Goal: Task Accomplishment & Management: Manage account settings

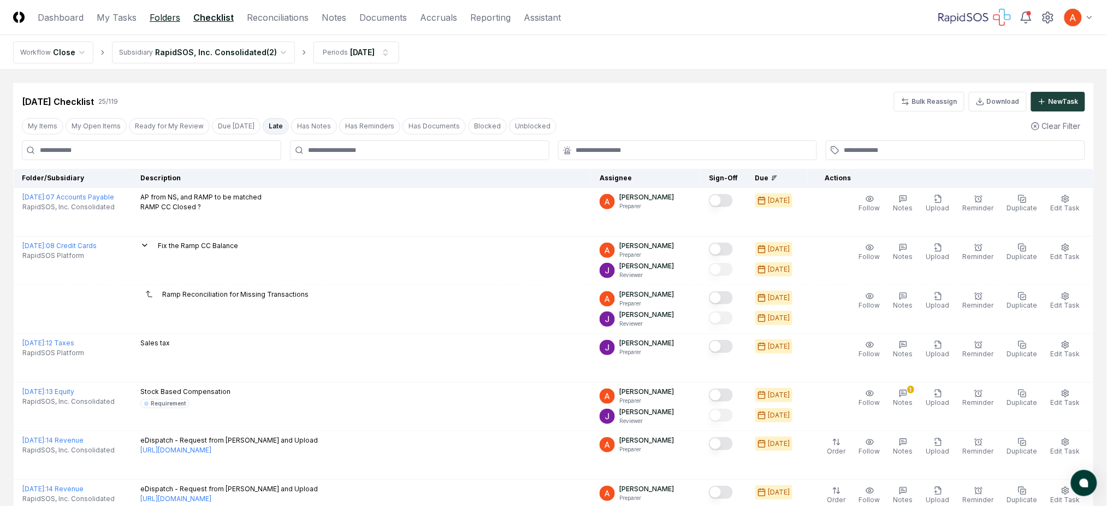
click at [161, 16] on link "Folders" at bounding box center [165, 17] width 31 height 13
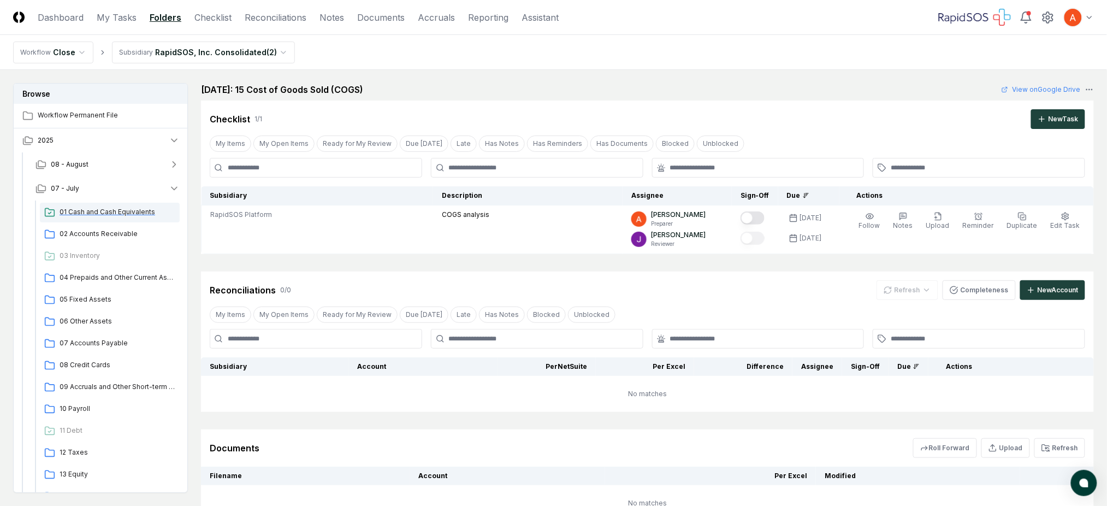
click at [121, 212] on span "01 Cash and Cash Equivalents" at bounding box center [118, 212] width 116 height 10
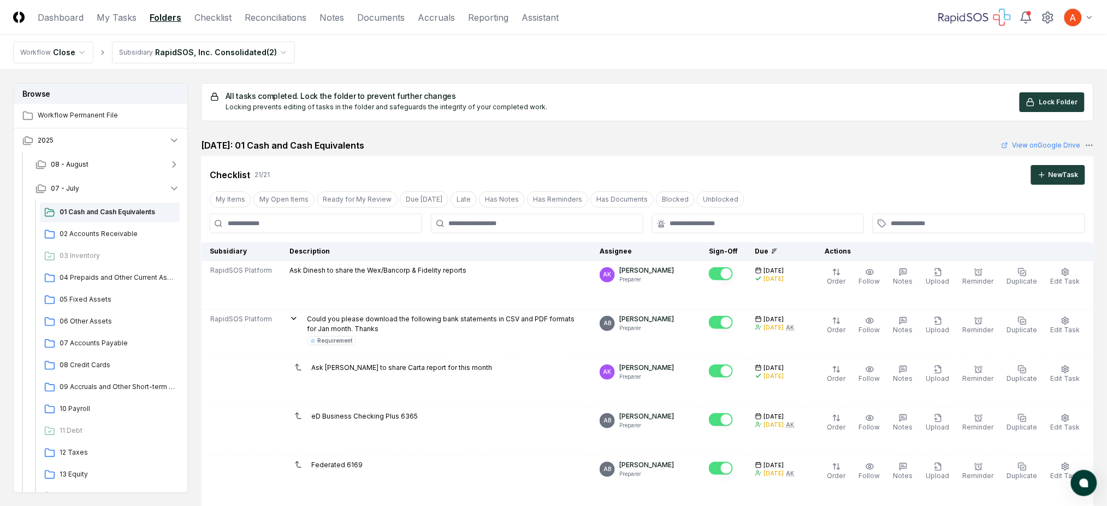
scroll to position [145, 0]
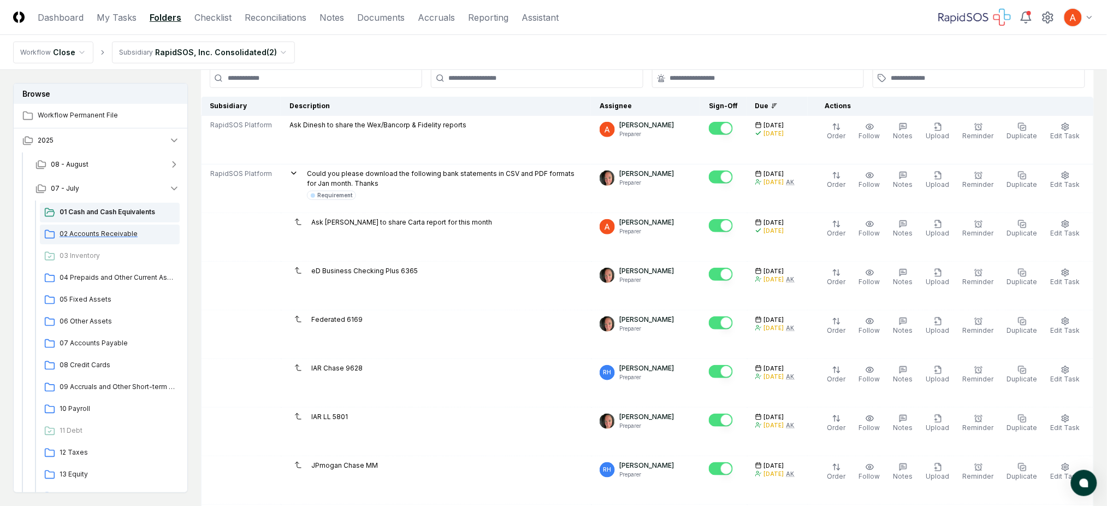
click at [149, 235] on span "02 Accounts Receivable" at bounding box center [118, 234] width 116 height 10
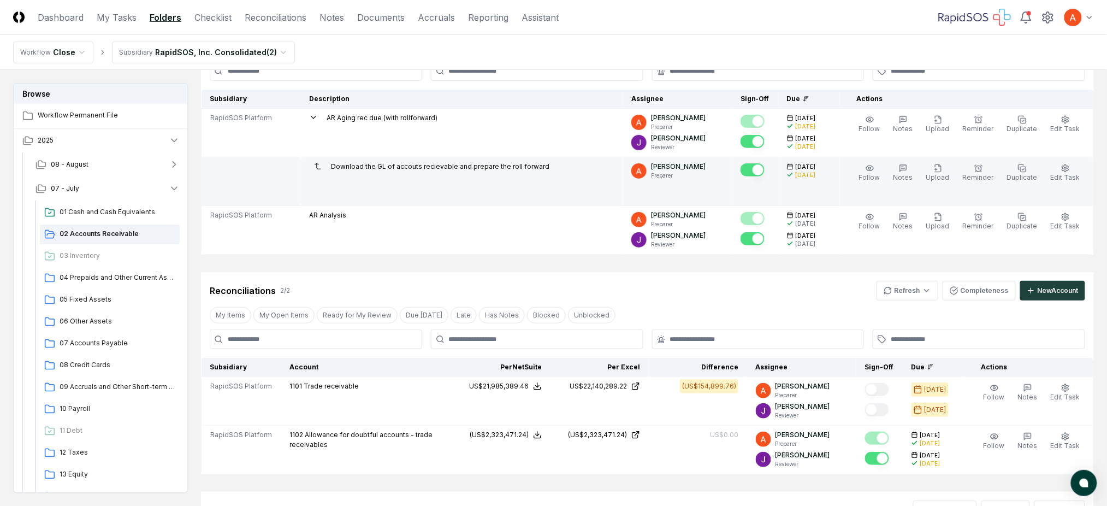
scroll to position [246, 0]
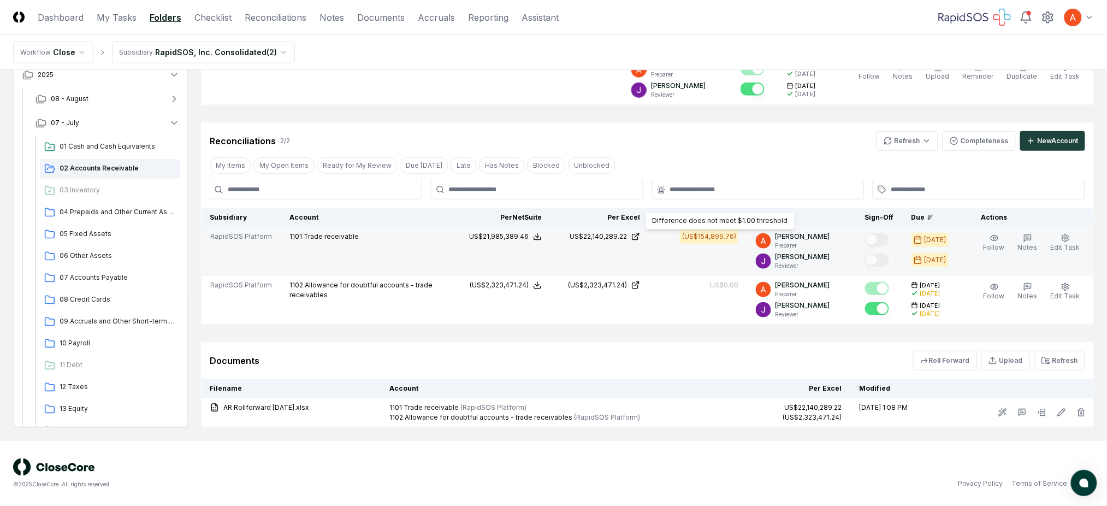
click at [698, 237] on div "(US$154,899.76)" at bounding box center [709, 237] width 54 height 10
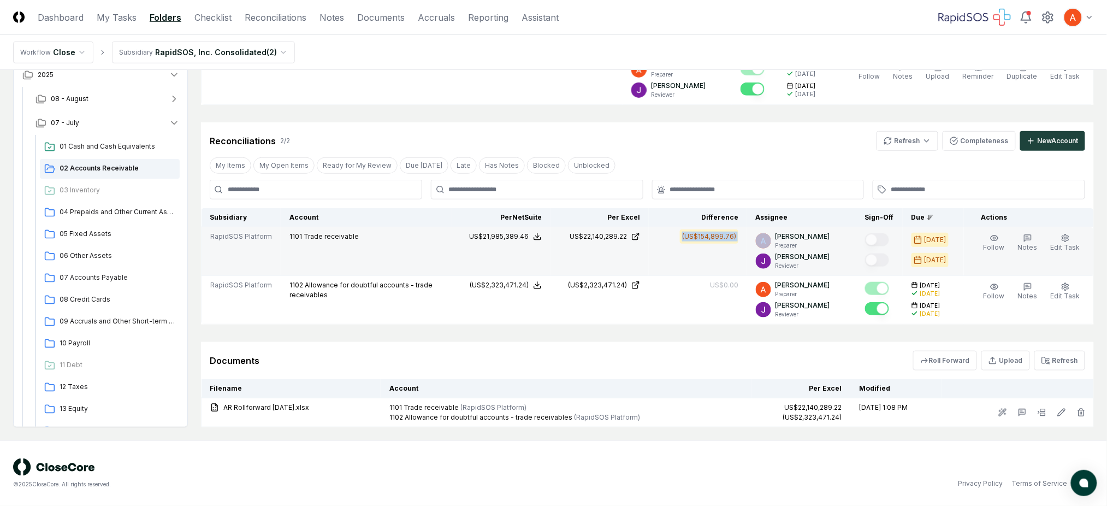
click at [698, 237] on div "(US$154,899.76)" at bounding box center [709, 237] width 54 height 10
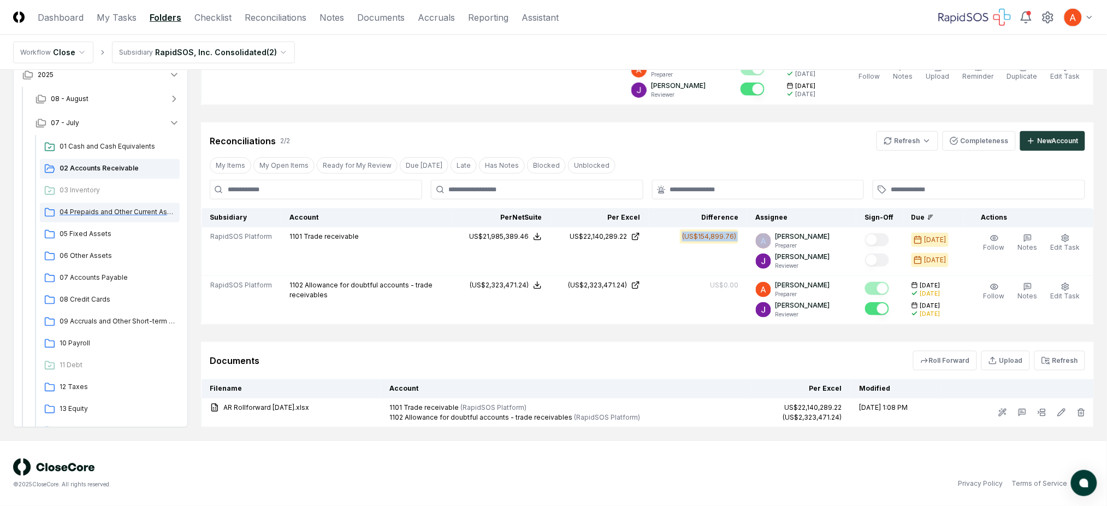
click at [120, 205] on div "04 Prepaids and Other Current Assets" at bounding box center [110, 213] width 140 height 20
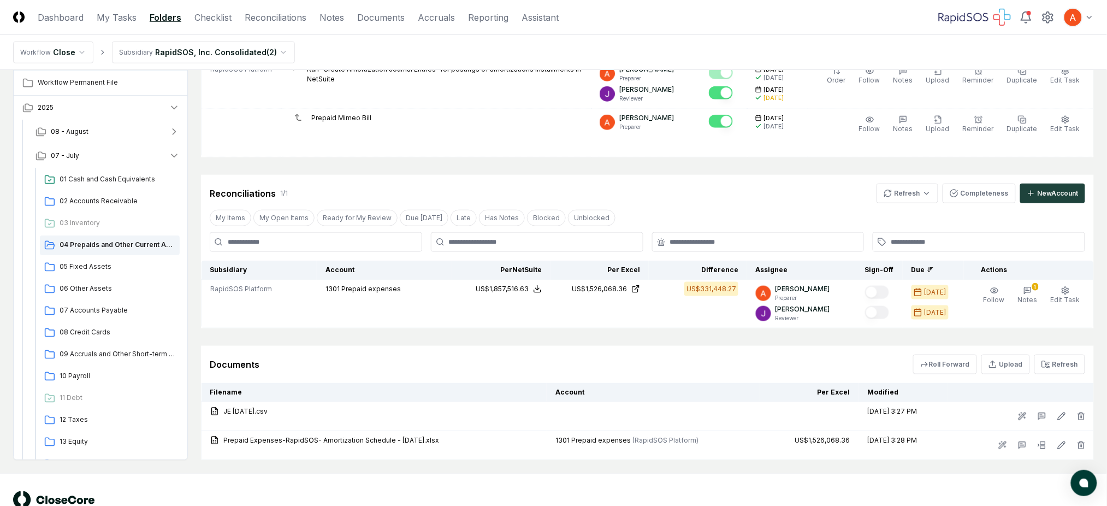
scroll to position [324, 0]
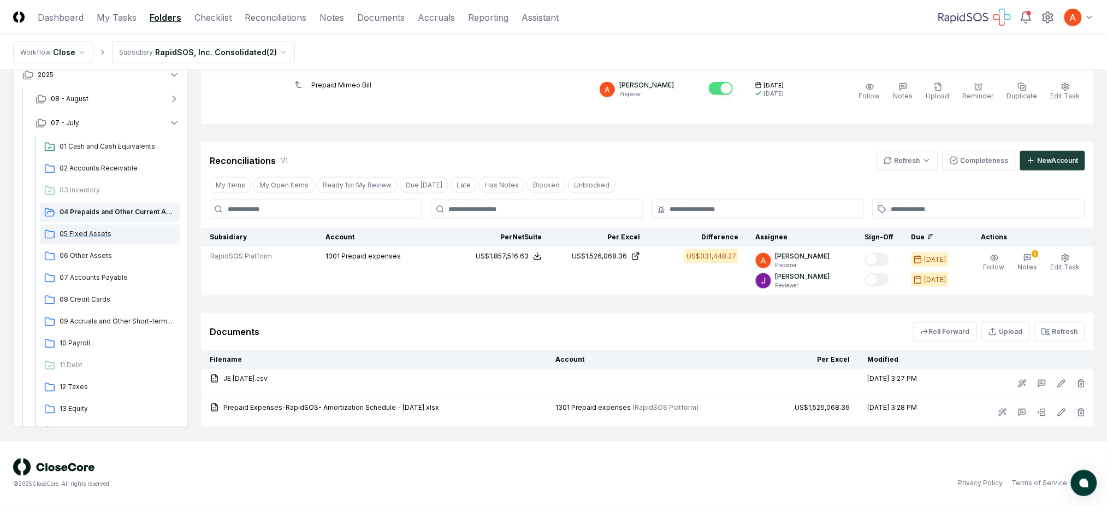
click at [109, 229] on span "05 Fixed Assets" at bounding box center [118, 234] width 116 height 10
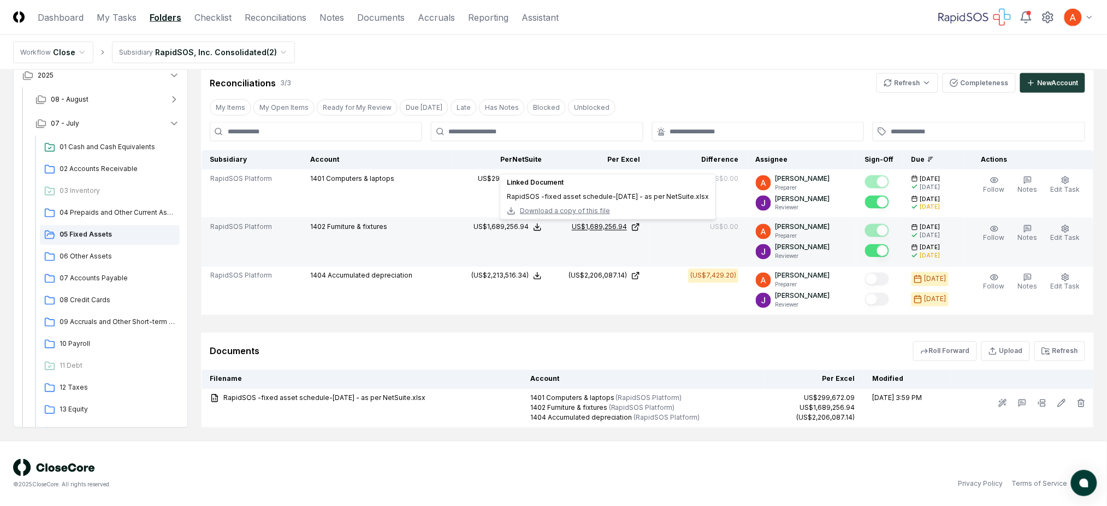
scroll to position [548, 0]
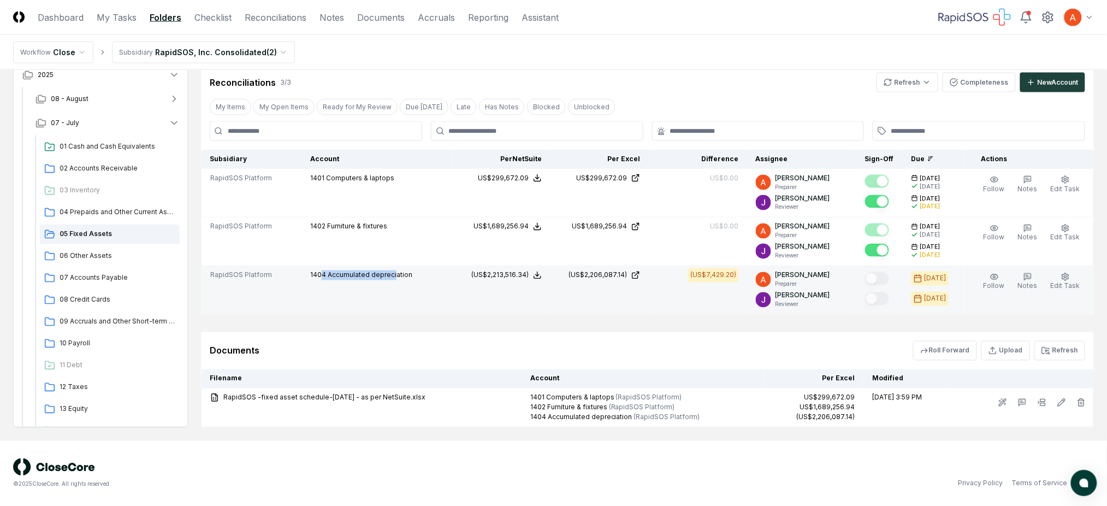
drag, startPoint x: 344, startPoint y: 277, endPoint x: 400, endPoint y: 275, distance: 56.3
click at [400, 275] on p "1404 Accumulated depreciation" at bounding box center [361, 275] width 102 height 10
drag, startPoint x: 722, startPoint y: 274, endPoint x: 945, endPoint y: 274, distance: 222.9
click at [724, 274] on div "(US$7,429.20)" at bounding box center [714, 275] width 46 height 10
click at [727, 272] on div "(US$7,429.20)" at bounding box center [714, 275] width 46 height 10
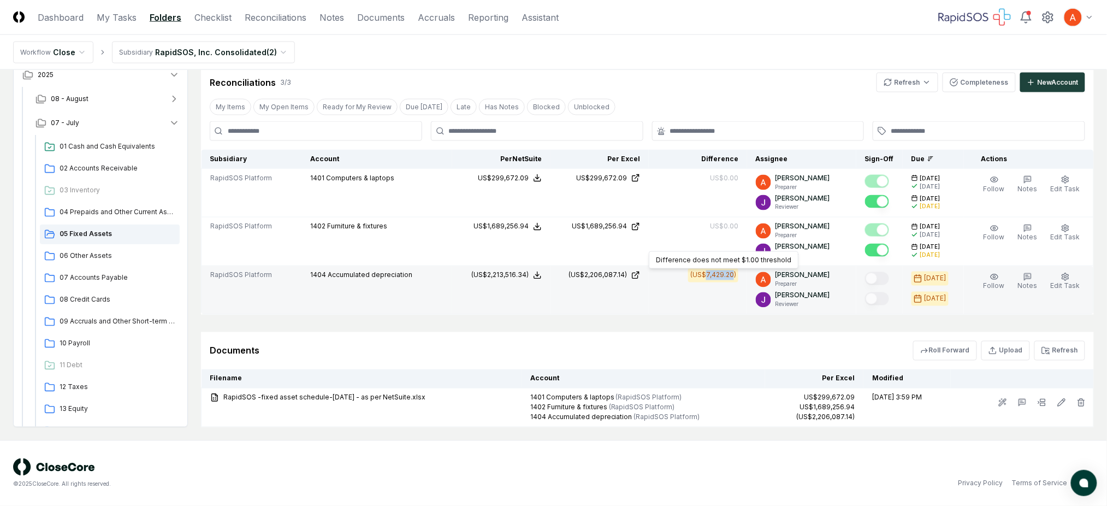
click at [727, 272] on div "(US$7,429.20)" at bounding box center [714, 275] width 46 height 10
click at [727, 270] on div "(US$7,429.20)" at bounding box center [714, 275] width 46 height 10
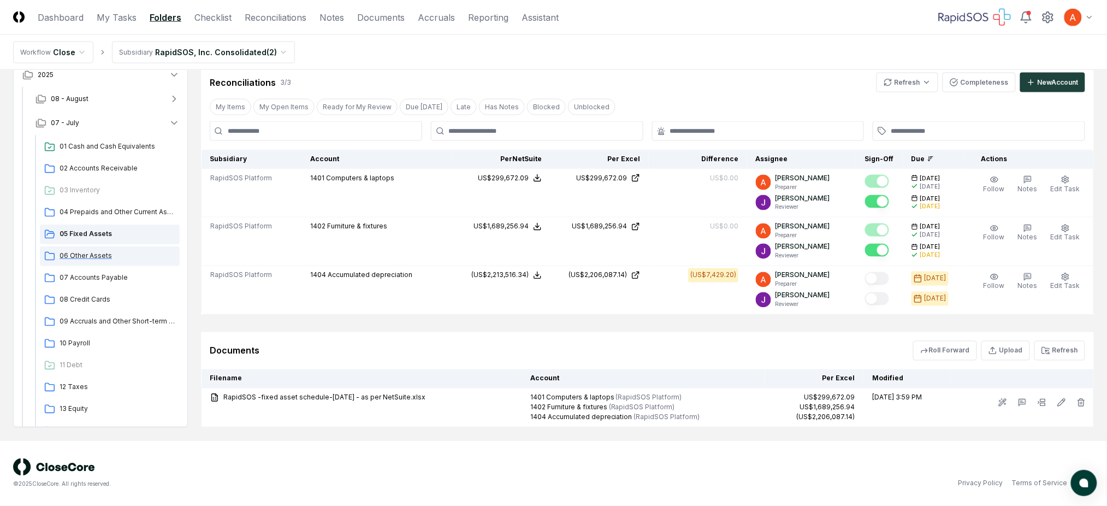
click at [99, 256] on span "06 Other Assets" at bounding box center [118, 256] width 116 height 10
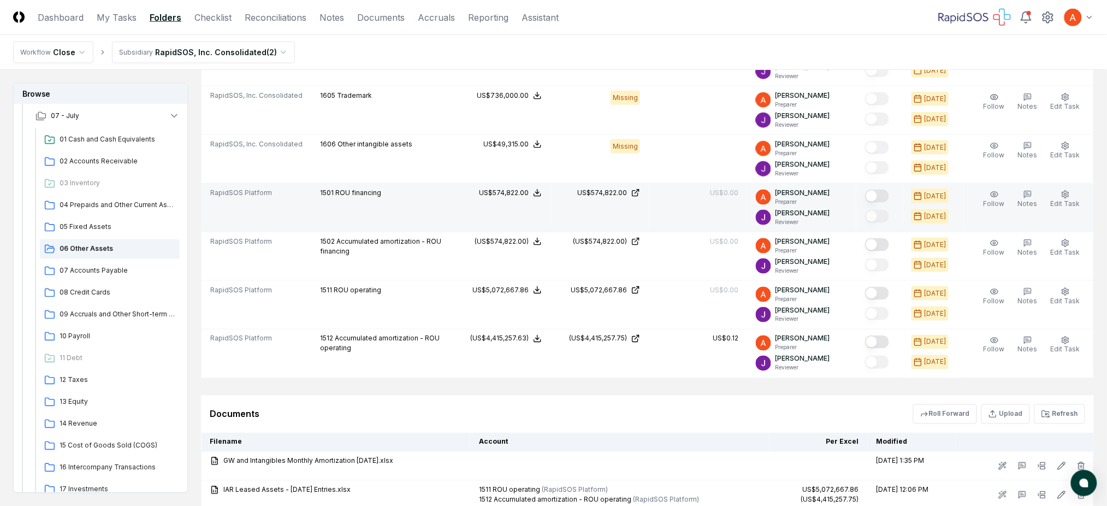
scroll to position [437, 0]
click at [875, 196] on button "Mark complete" at bounding box center [877, 194] width 24 height 13
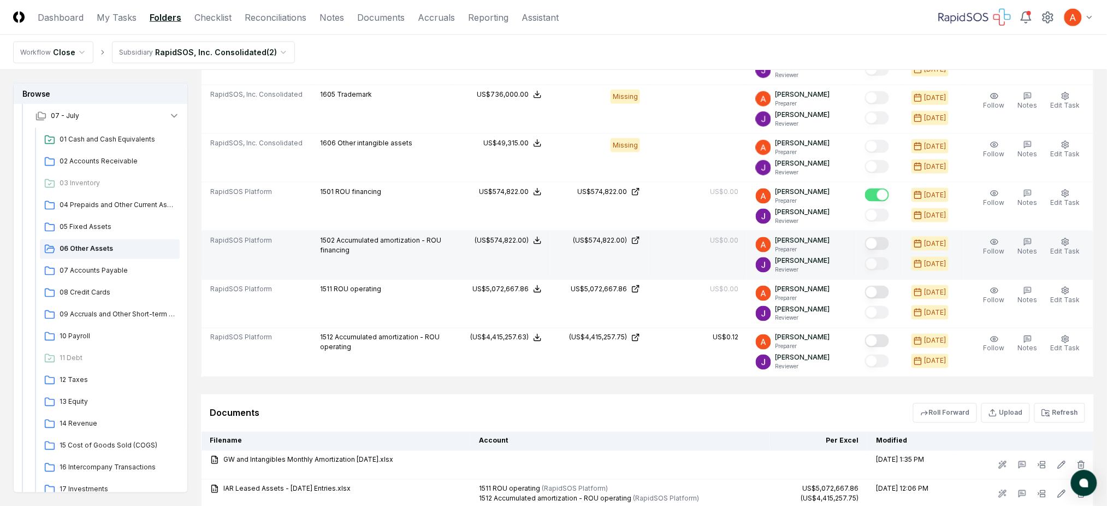
click at [886, 251] on div at bounding box center [877, 244] width 24 height 15
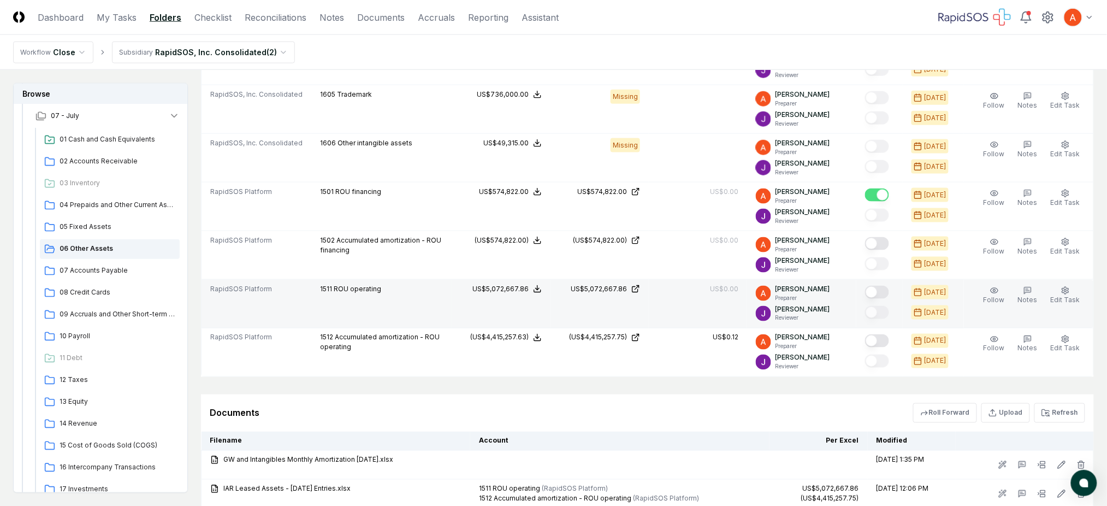
click at [887, 292] on button "Mark complete" at bounding box center [877, 292] width 24 height 13
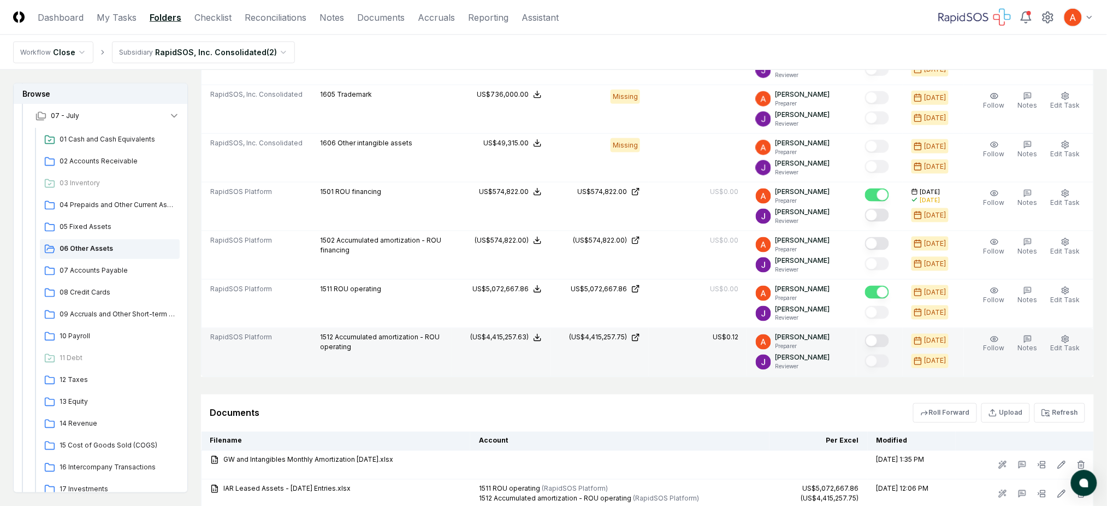
click at [887, 343] on button "Mark complete" at bounding box center [877, 340] width 24 height 13
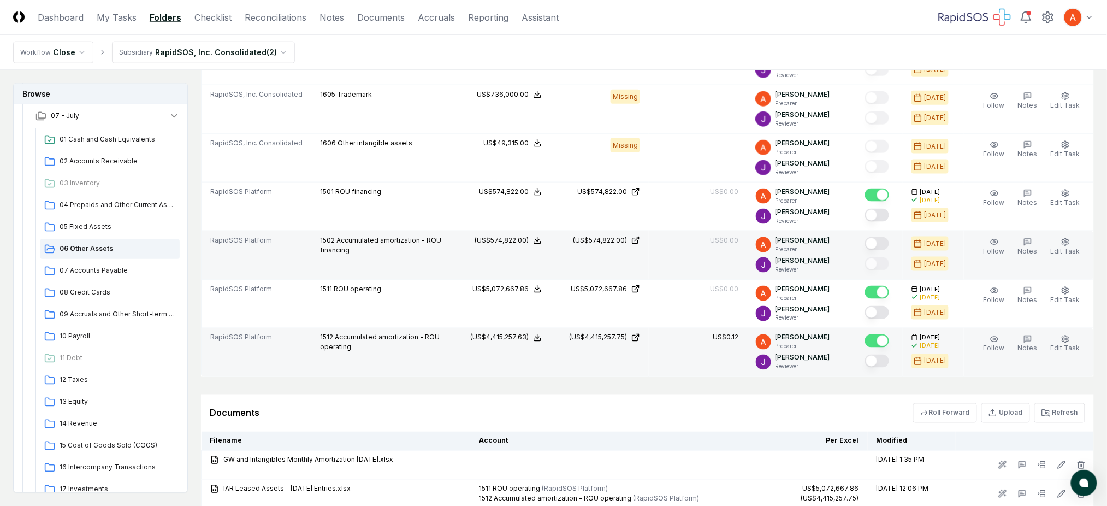
click at [883, 247] on button "Mark complete" at bounding box center [877, 243] width 24 height 13
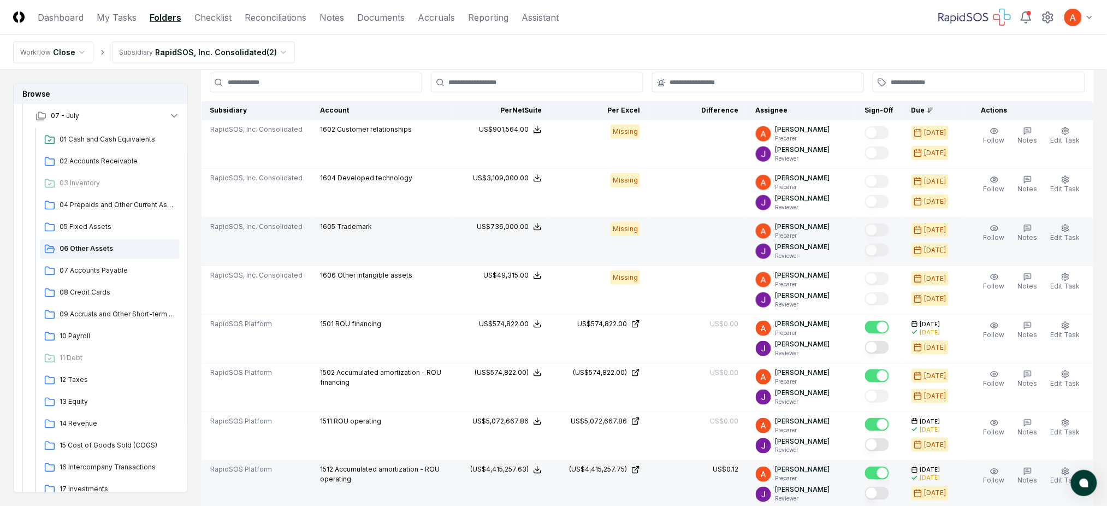
scroll to position [291, 0]
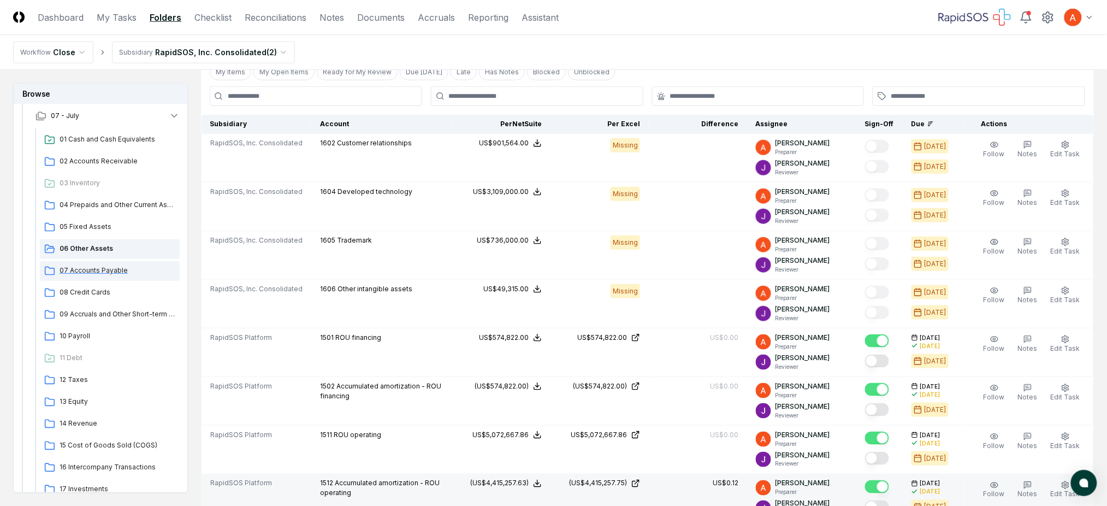
click at [92, 270] on span "07 Accounts Payable" at bounding box center [118, 271] width 116 height 10
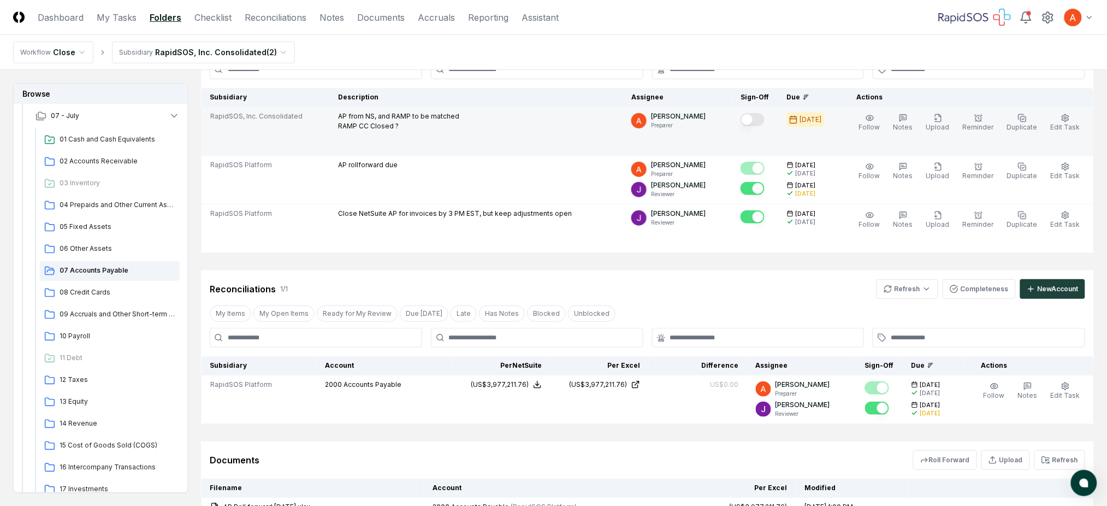
scroll to position [145, 0]
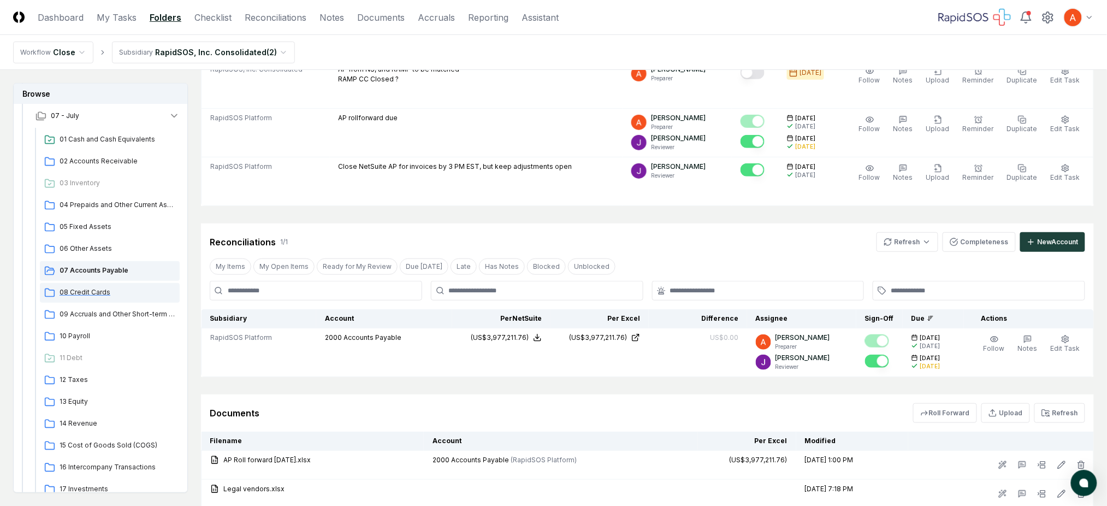
click at [101, 287] on span "08 Credit Cards" at bounding box center [118, 292] width 116 height 10
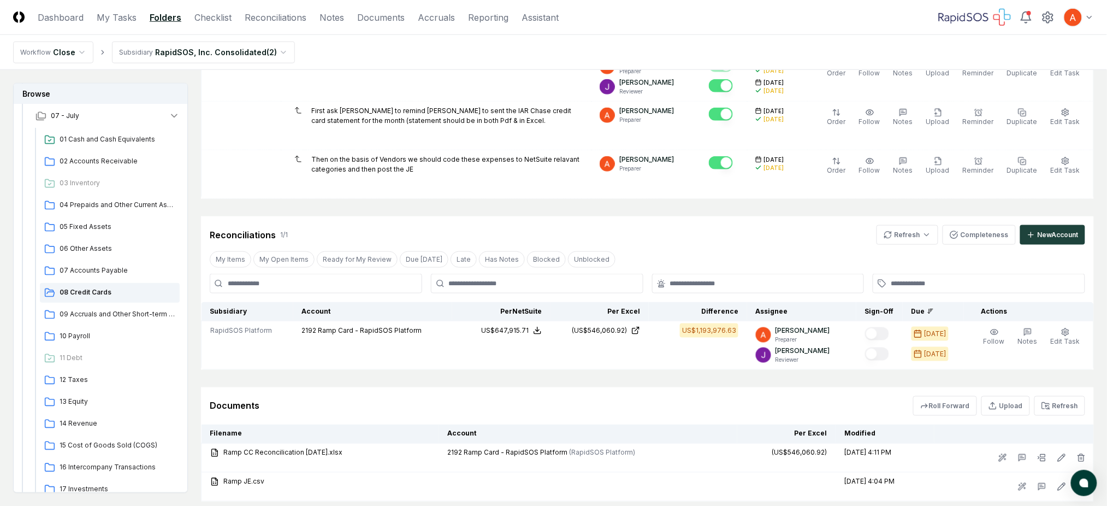
scroll to position [421, 0]
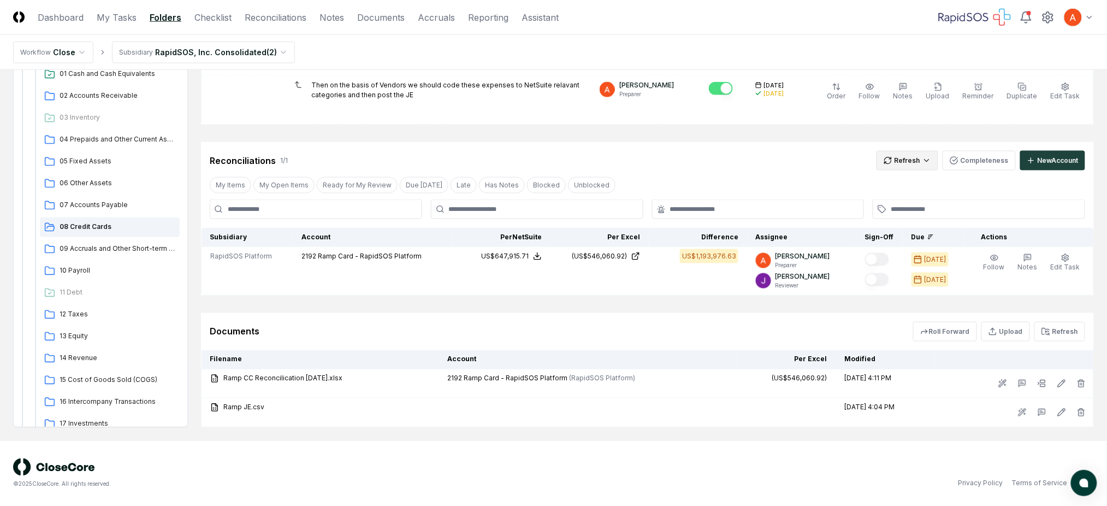
click at [893, 164] on html "CloseCore Dashboard My Tasks Folders Checklist Reconciliations Notes Documents …" at bounding box center [553, 42] width 1107 height 927
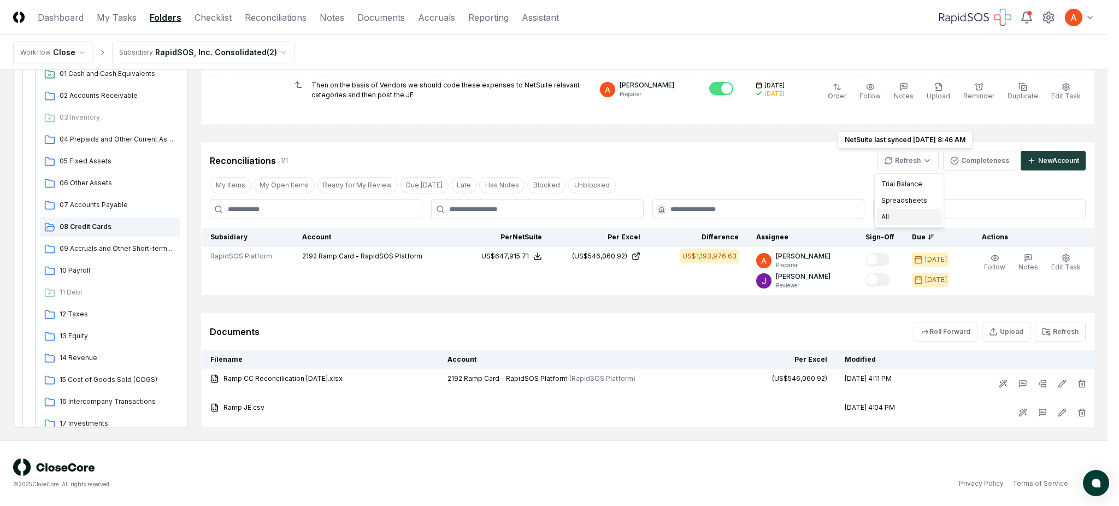
click at [897, 223] on div "All" at bounding box center [909, 217] width 64 height 16
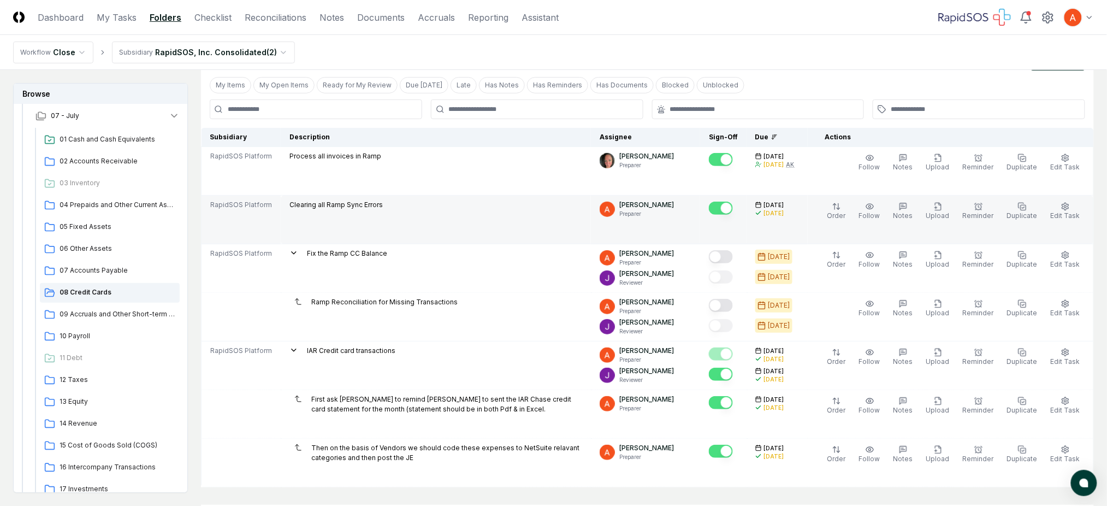
scroll to position [57, 0]
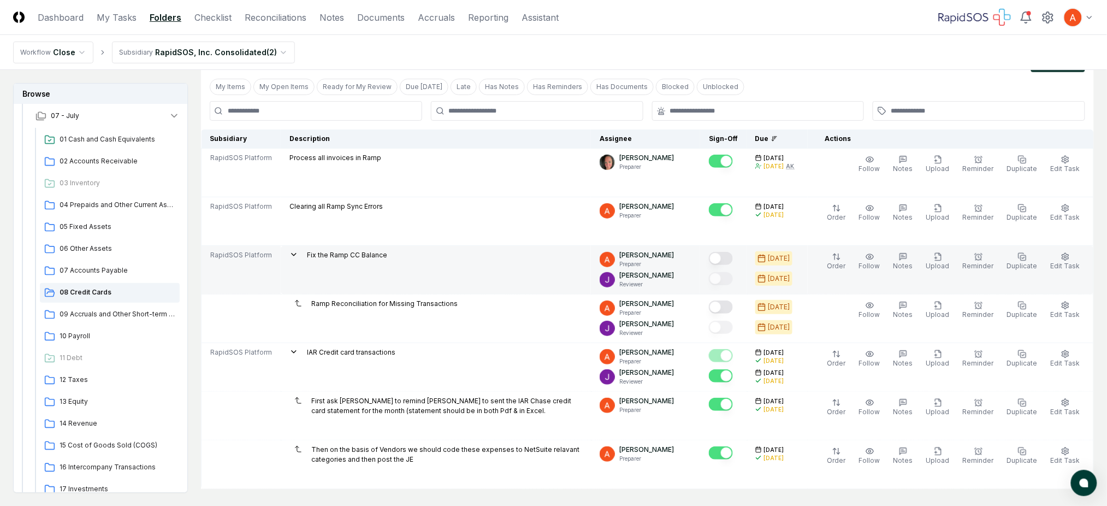
click at [727, 261] on button "Mark complete" at bounding box center [721, 258] width 24 height 13
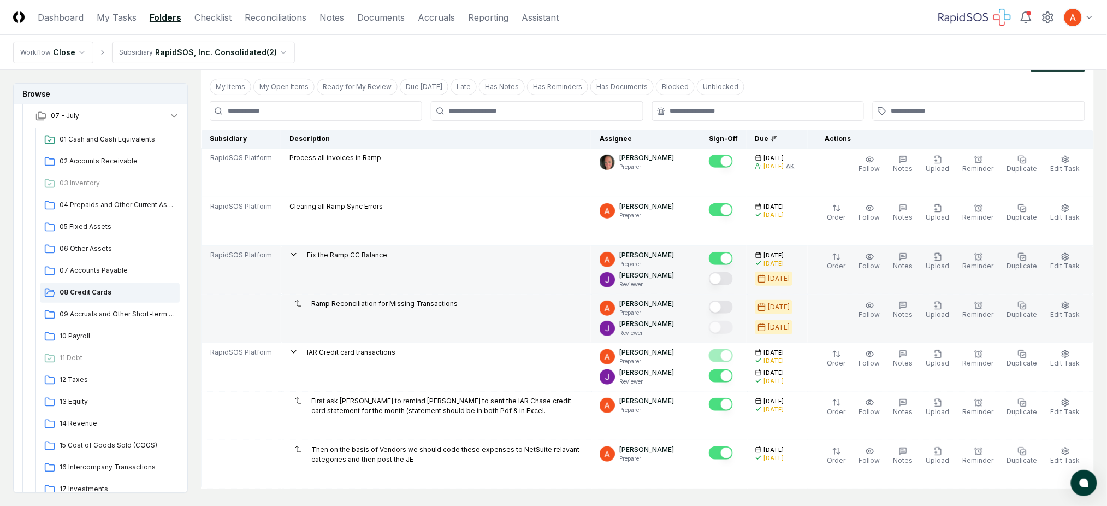
click at [733, 305] on button "Mark complete" at bounding box center [721, 306] width 24 height 13
click at [907, 260] on icon "button" at bounding box center [903, 256] width 7 height 7
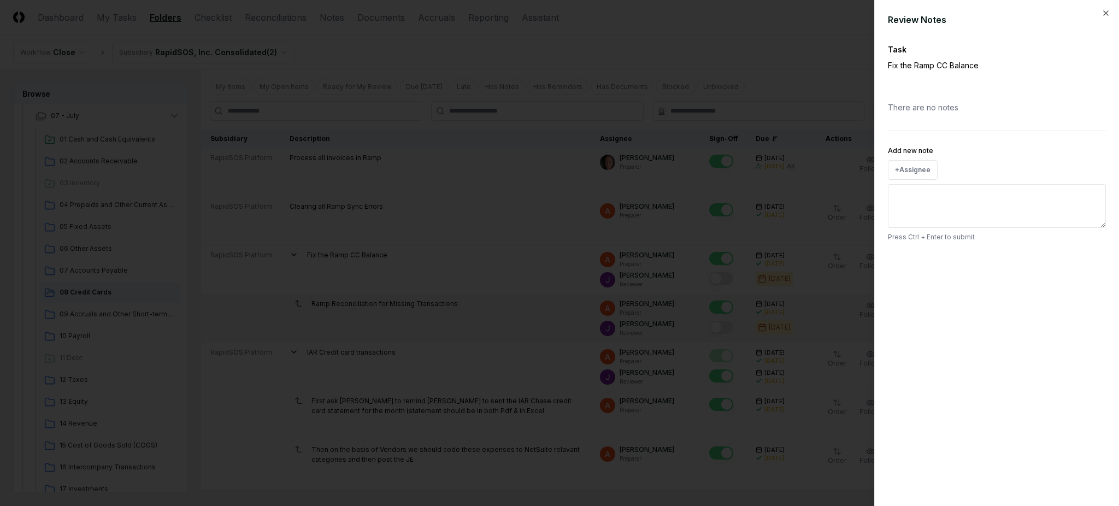
click at [949, 201] on textarea "Add new note" at bounding box center [997, 206] width 218 height 44
paste textarea "**********"
paste textarea "*******"
type textarea "**********"
click at [1076, 260] on button "Submit" at bounding box center [1086, 262] width 40 height 22
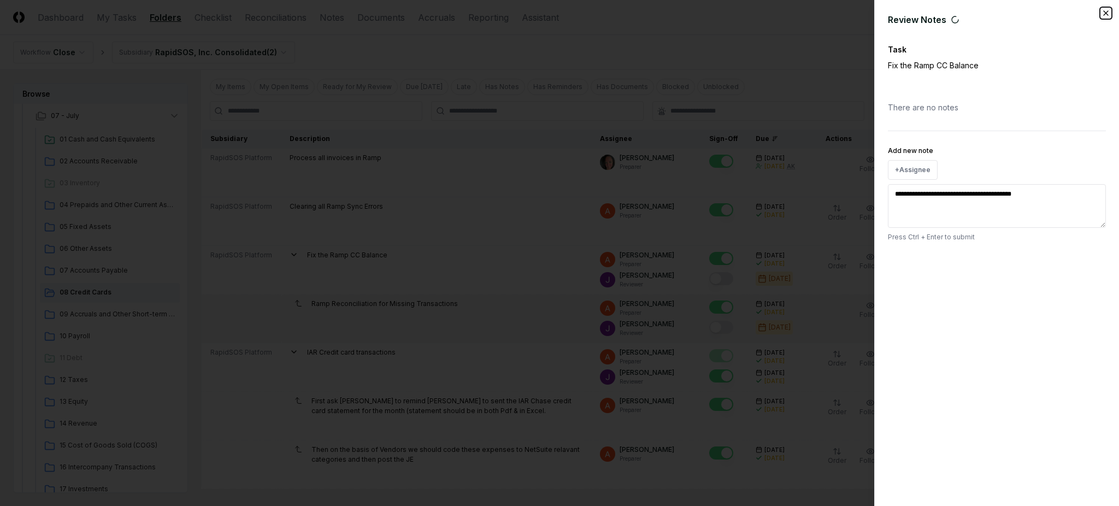
click at [1106, 16] on icon "button" at bounding box center [1105, 13] width 9 height 9
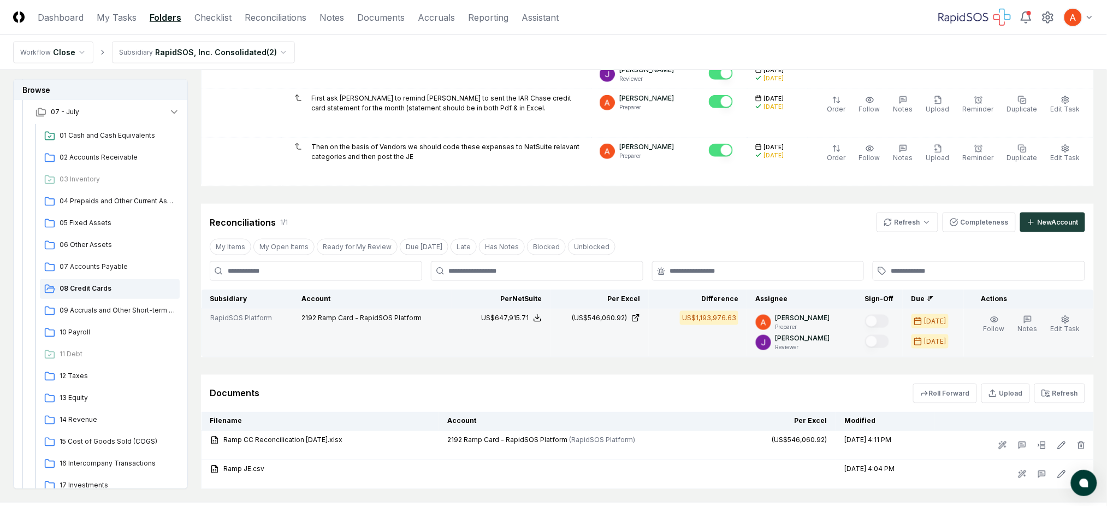
scroll to position [421, 0]
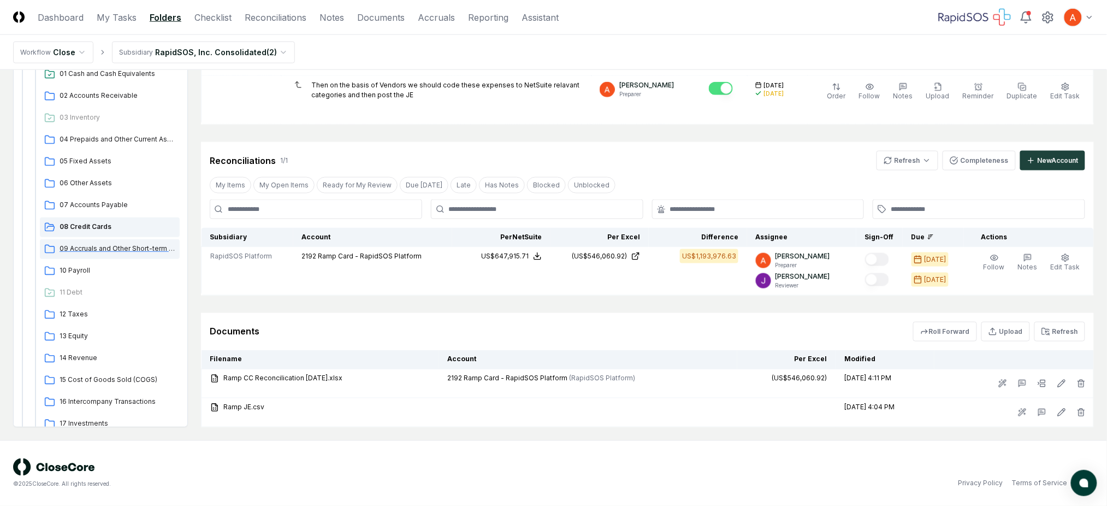
click at [92, 247] on span "09 Accruals and Other Short-term Liabilities" at bounding box center [118, 249] width 116 height 10
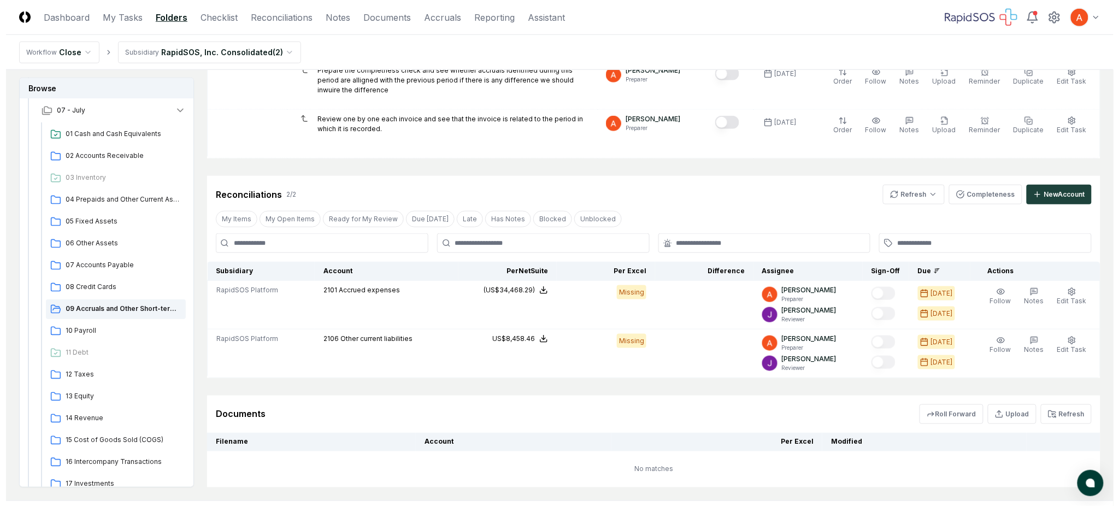
scroll to position [364, 0]
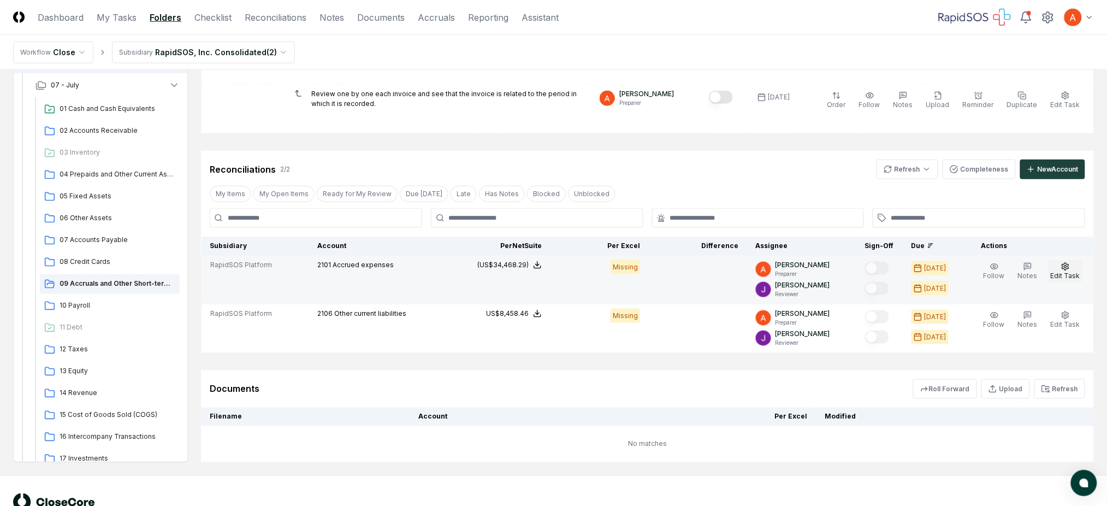
click at [1062, 272] on span "Edit Task" at bounding box center [1066, 276] width 30 height 8
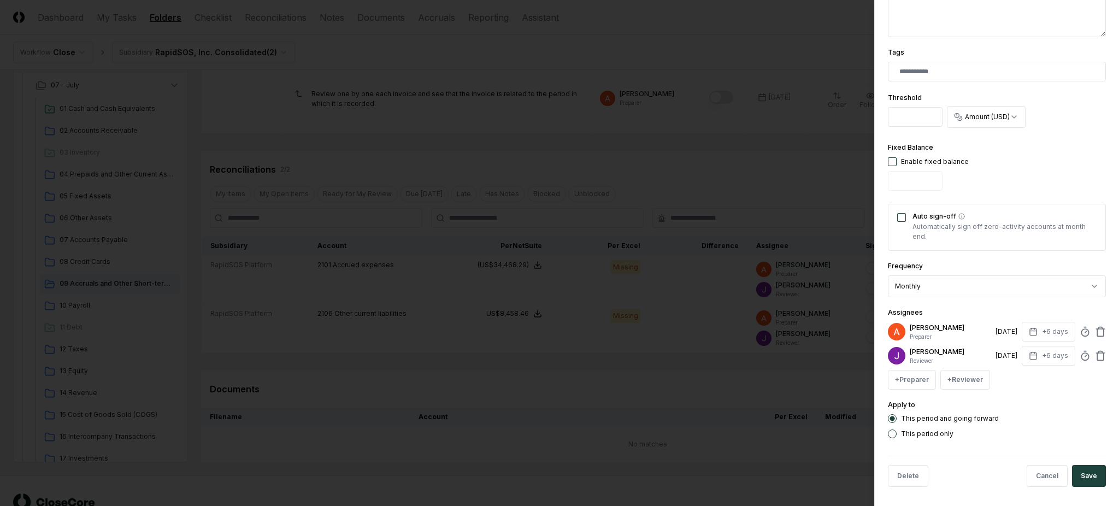
scroll to position [303, 0]
click at [1038, 328] on button "+6 days" at bounding box center [1049, 330] width 54 height 20
type input "*"
click at [963, 344] on div "[PERSON_NAME] Reviewer [DATE] +6 days" at bounding box center [997, 354] width 218 height 20
click at [1037, 355] on button "+6 days" at bounding box center [1049, 354] width 54 height 20
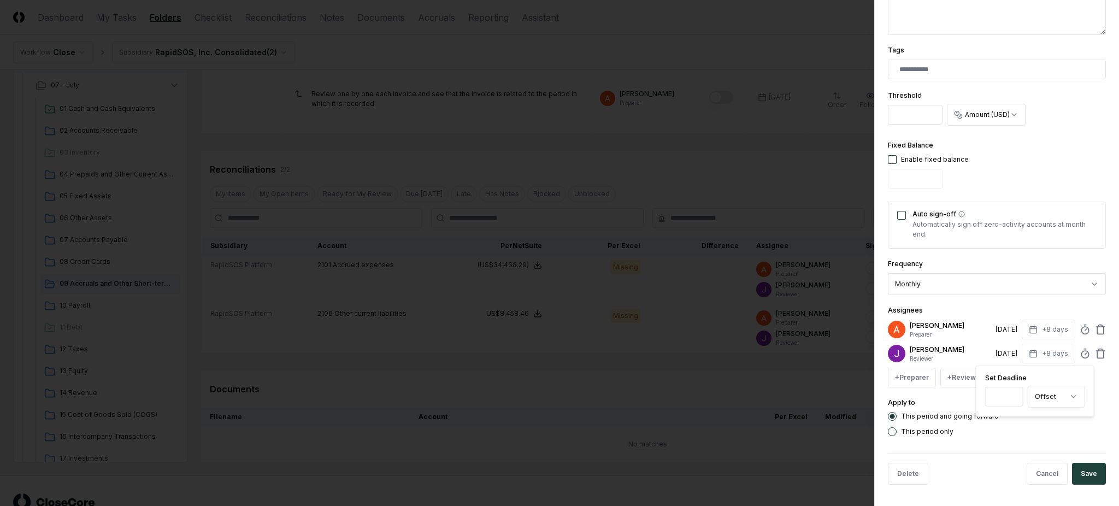
type input "*"
click at [958, 342] on div "[PERSON_NAME] Preparer [DATE] +8 days [PERSON_NAME] Reviewer [DATE] +8 days Set…" at bounding box center [997, 354] width 218 height 68
click at [1077, 474] on button "Save" at bounding box center [1089, 474] width 34 height 22
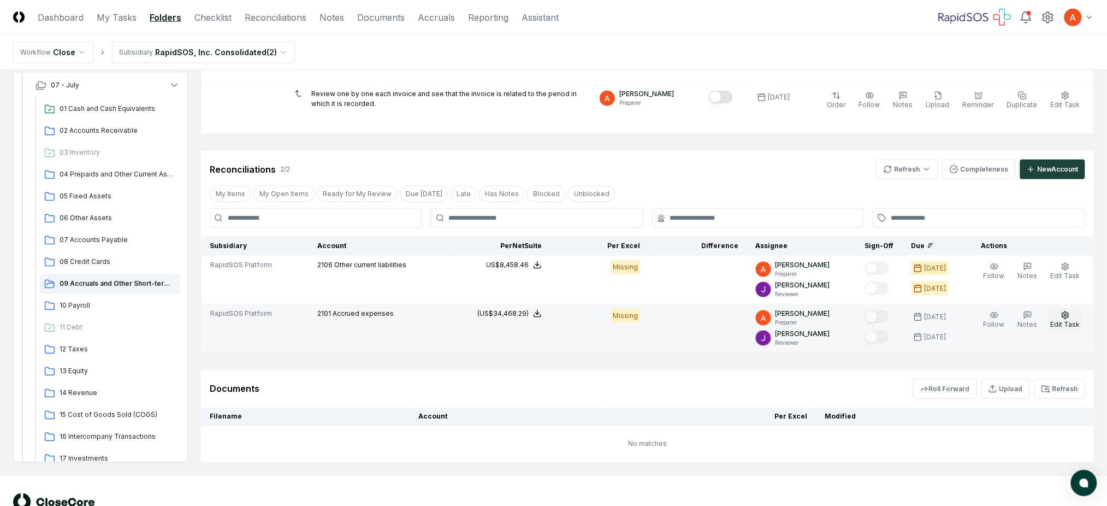
click at [1063, 322] on span "Edit Task" at bounding box center [1066, 324] width 30 height 8
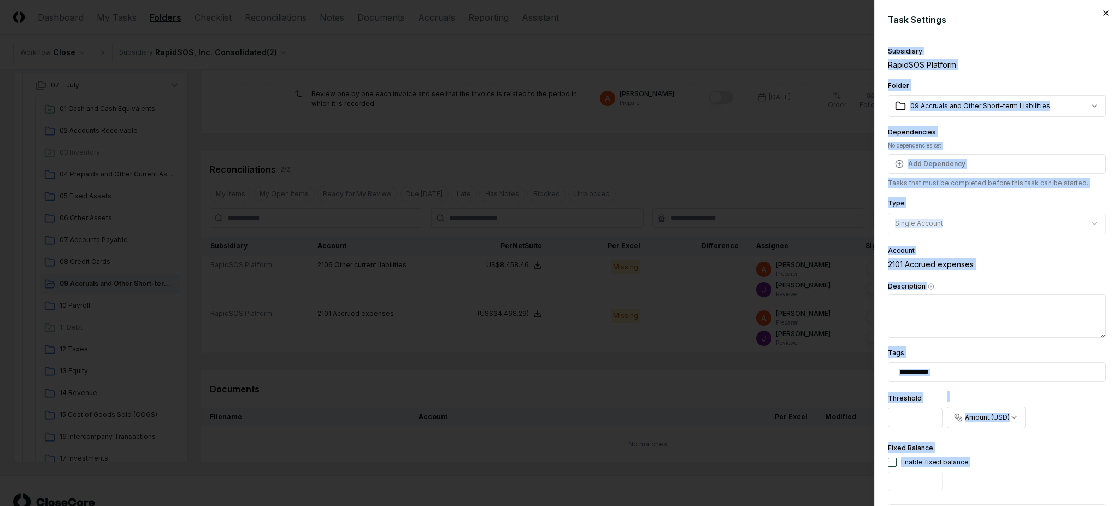
click at [1090, 14] on div "**********" at bounding box center [996, 253] width 245 height 506
click at [1101, 15] on icon "button" at bounding box center [1105, 13] width 9 height 9
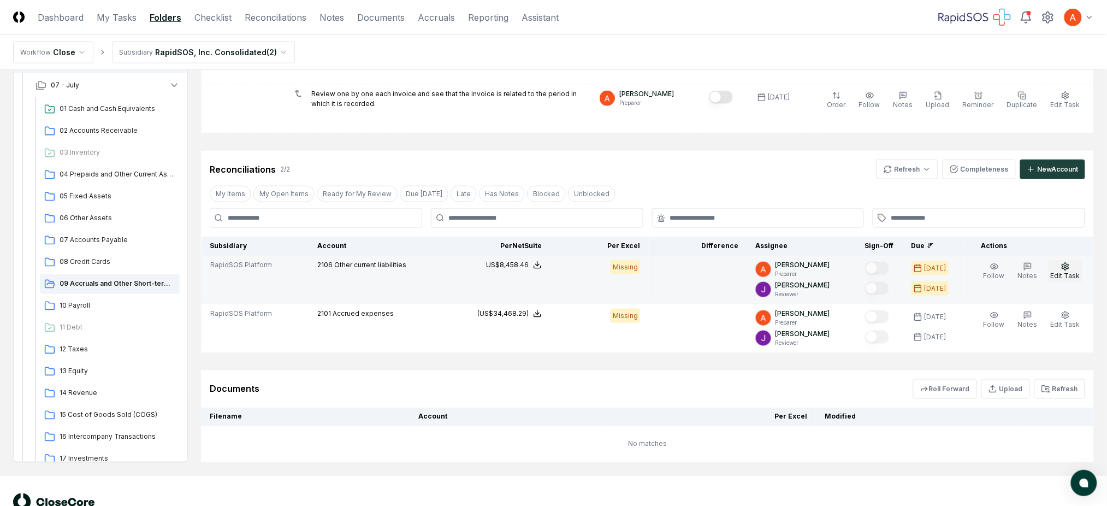
click at [1066, 272] on span "Edit Task" at bounding box center [1066, 276] width 30 height 8
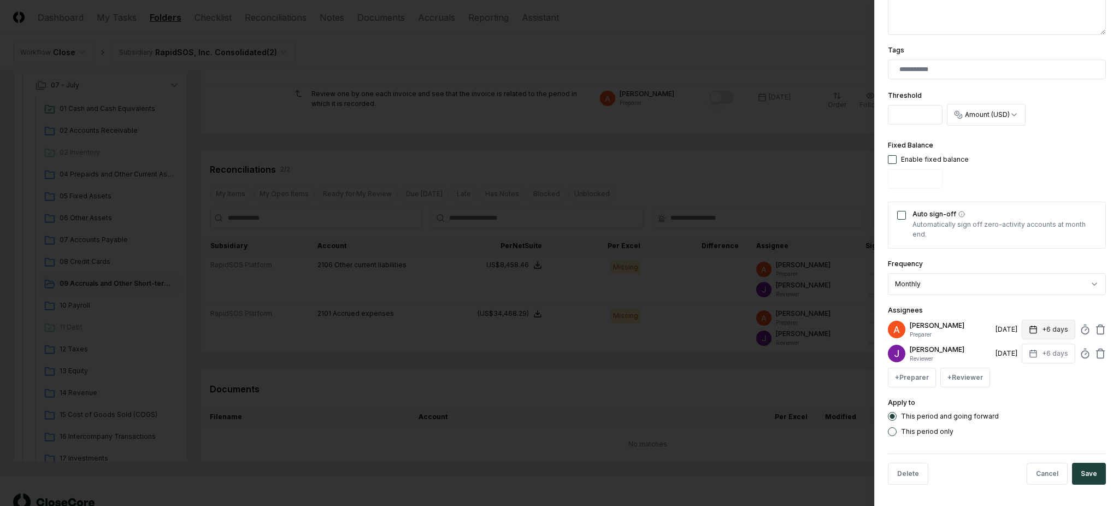
click at [1036, 331] on button "+6 days" at bounding box center [1049, 330] width 54 height 20
type input "*"
click at [998, 307] on div "Assignees [PERSON_NAME] Preparer [DATE] +8 days Set Deadline * Offset ****** **…" at bounding box center [997, 346] width 218 height 84
click at [1041, 351] on button "+6 days" at bounding box center [1049, 354] width 54 height 20
type input "*"
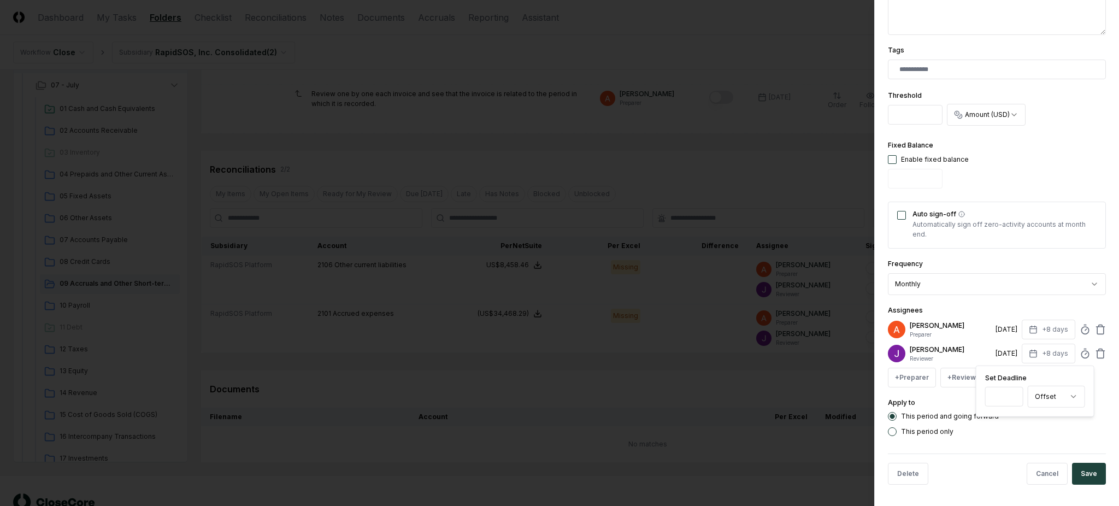
click at [1002, 315] on div "Assignees [PERSON_NAME] Preparer [DATE] +8 days [PERSON_NAME] Reviewer [DATE] +…" at bounding box center [997, 346] width 218 height 84
click at [1078, 479] on button "Save" at bounding box center [1089, 474] width 34 height 22
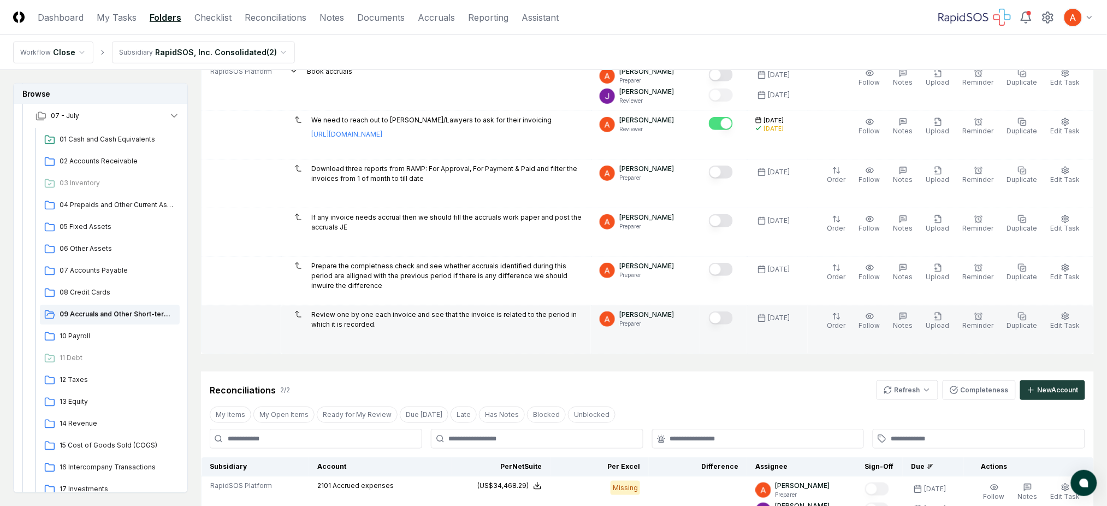
scroll to position [145, 0]
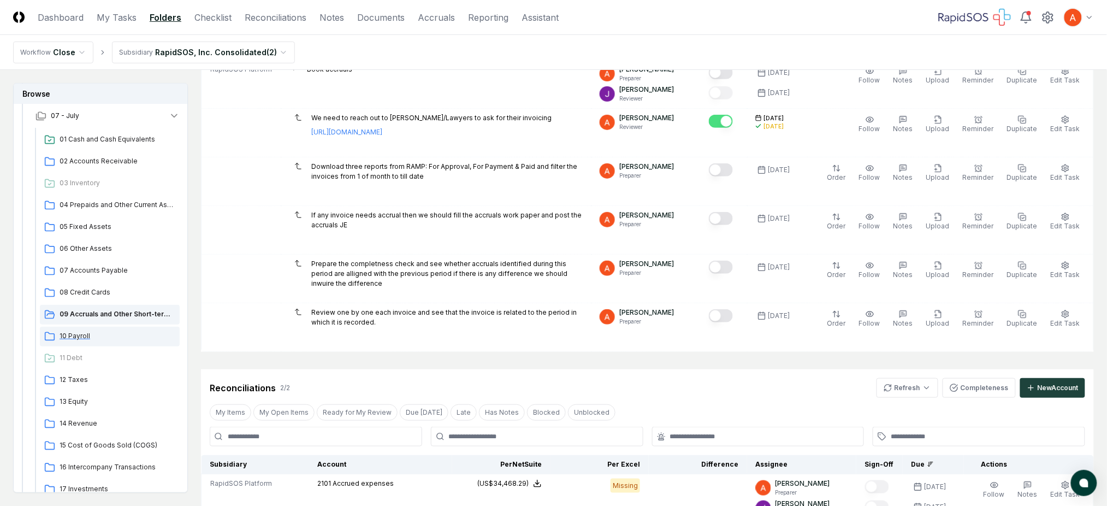
click at [111, 327] on div "10 Payroll" at bounding box center [110, 337] width 140 height 20
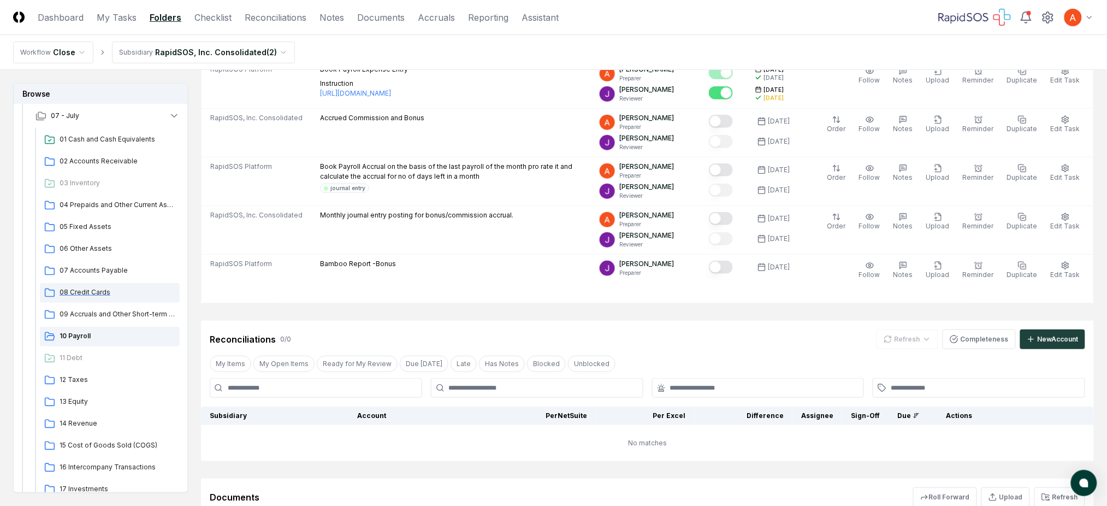
scroll to position [145, 0]
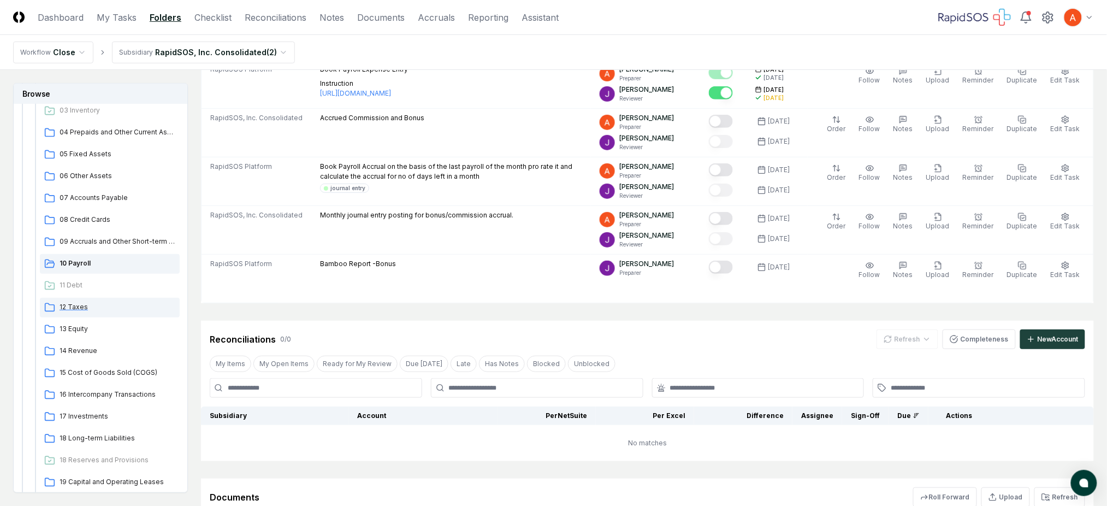
click at [97, 310] on span "12 Taxes" at bounding box center [118, 307] width 116 height 10
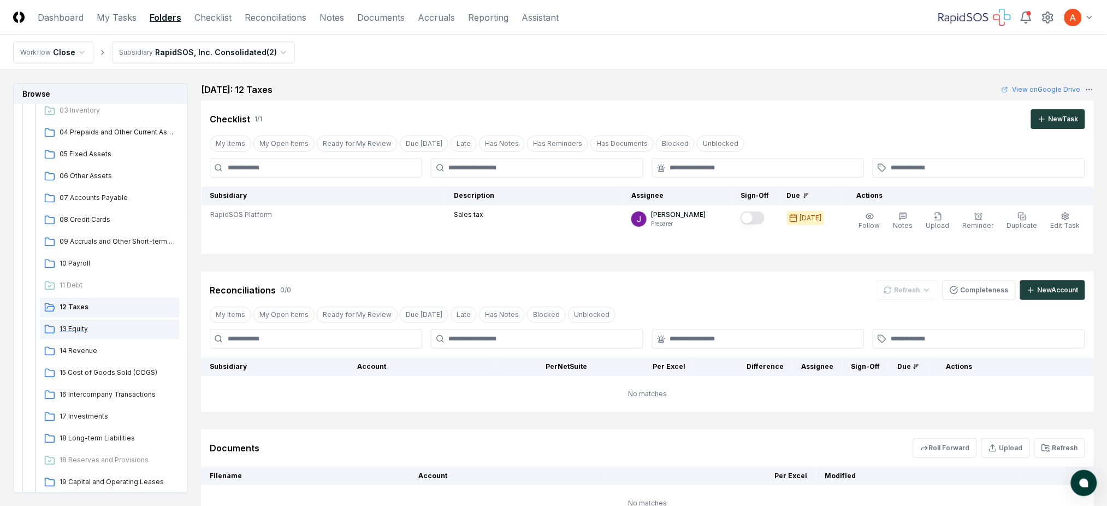
click at [90, 325] on span "13 Equity" at bounding box center [118, 329] width 116 height 10
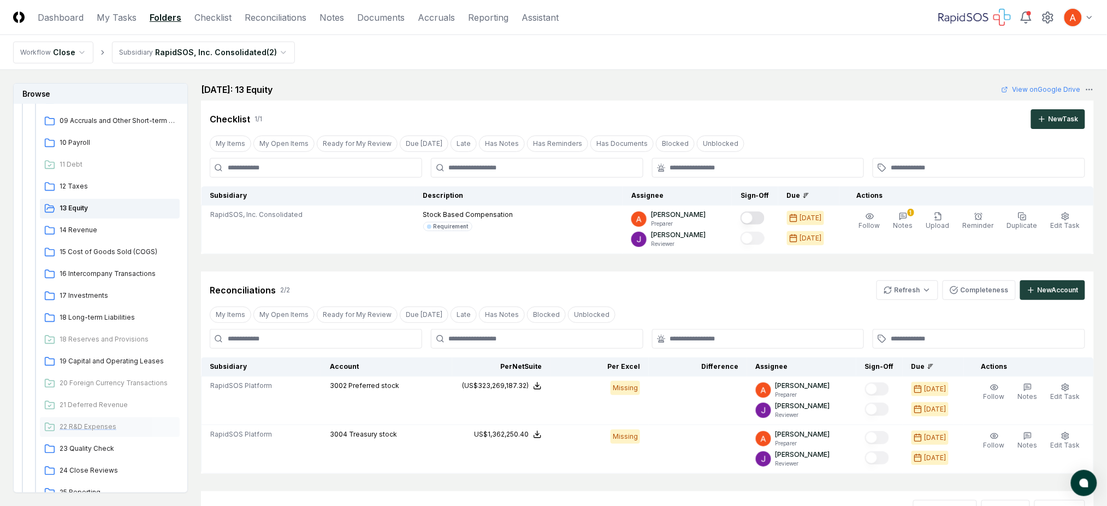
scroll to position [291, 0]
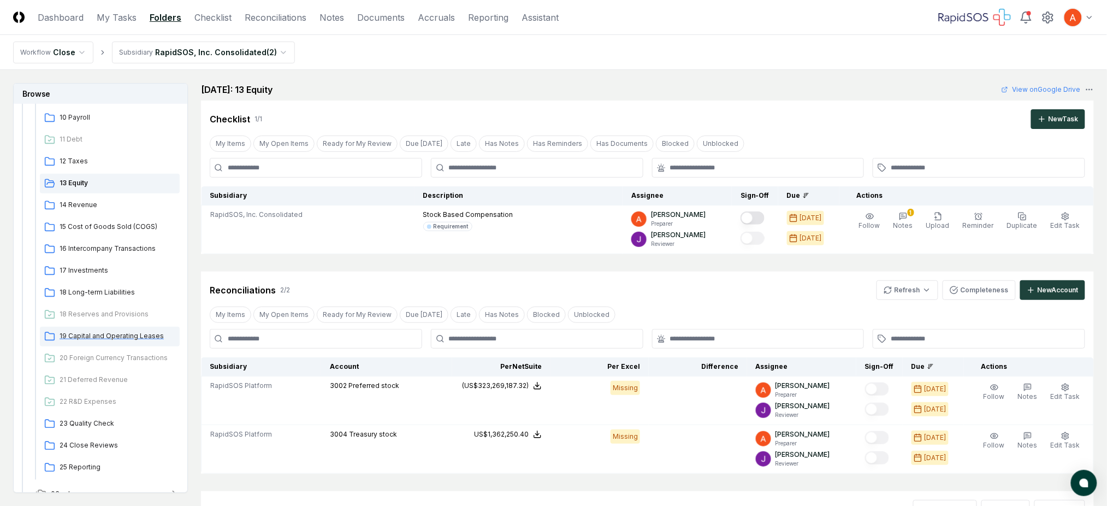
click at [120, 337] on span "19 Capital and Operating Leases" at bounding box center [118, 336] width 116 height 10
